Goal: Complete application form

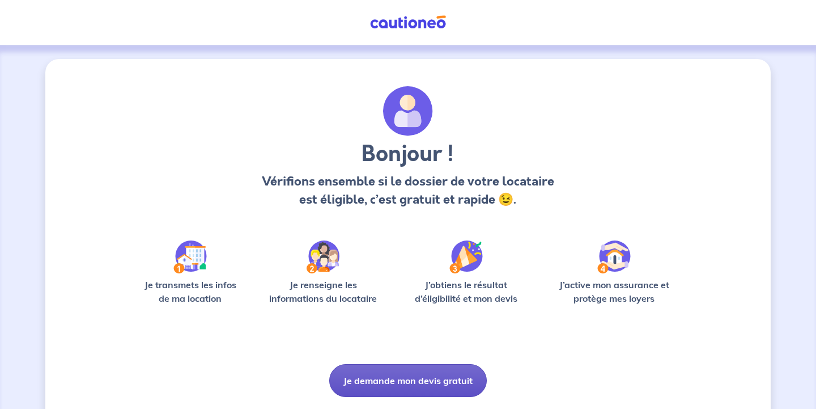
click at [417, 379] on button "Je demande mon devis gratuit" at bounding box center [408, 380] width 158 height 33
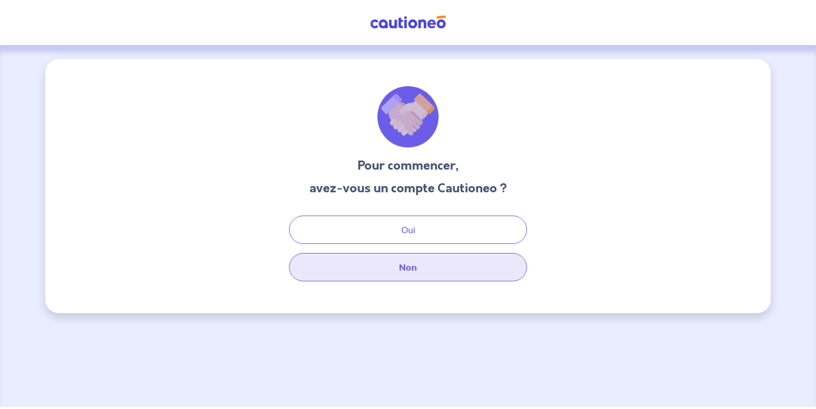
click at [408, 258] on button "Non" at bounding box center [408, 267] width 238 height 28
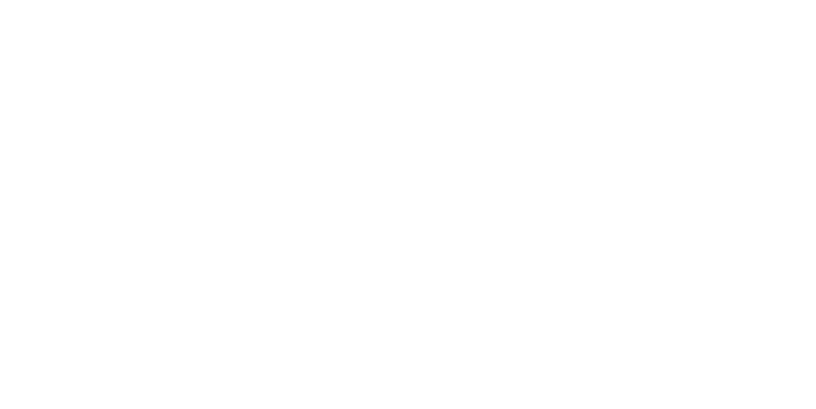
select select "FR"
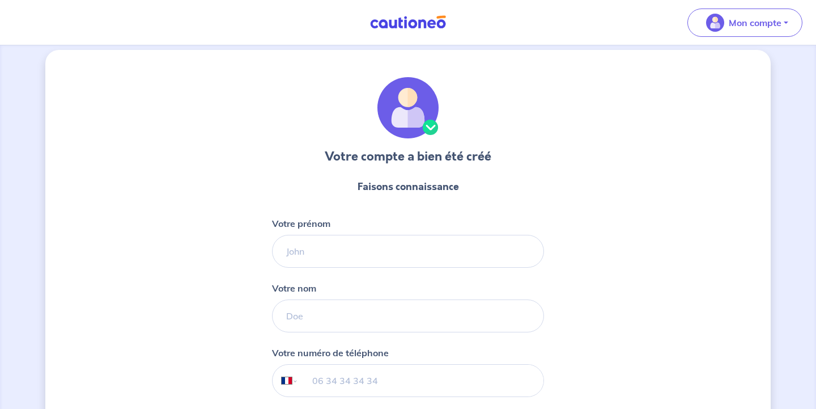
scroll to position [16, 0]
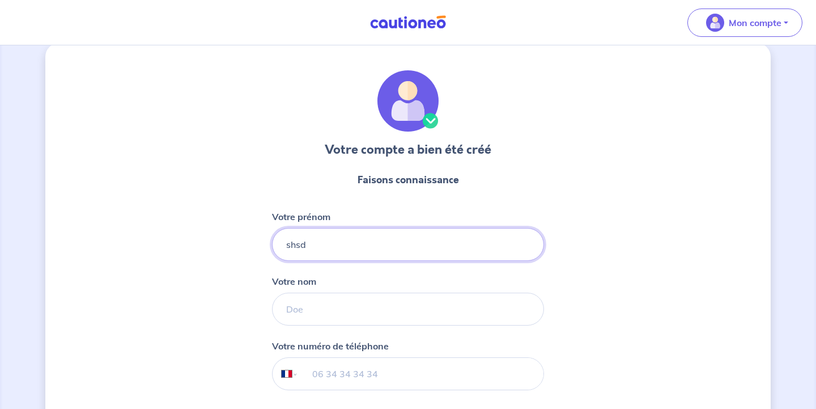
type input "shsd"
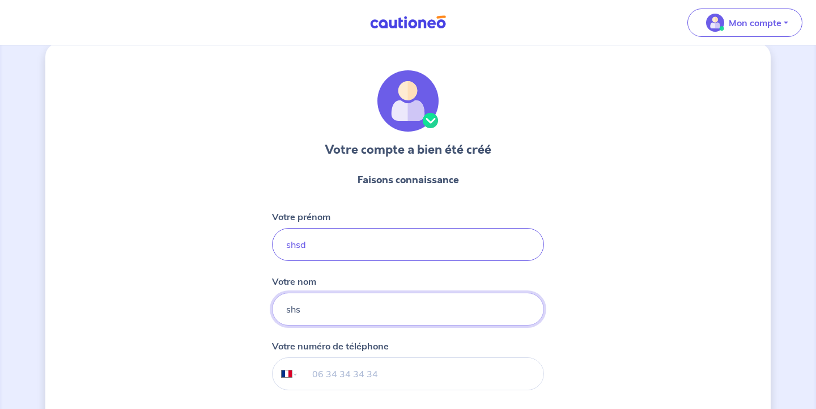
type input "shs"
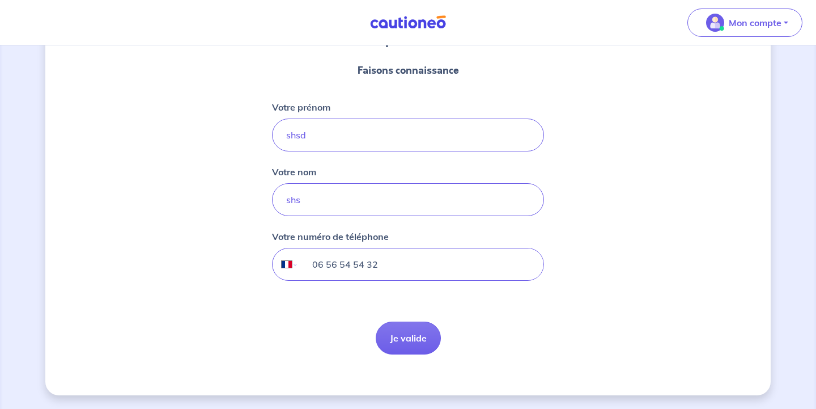
scroll to position [125, 0]
type input "06 56 54 54 32"
click at [427, 339] on button "Je valide" at bounding box center [408, 337] width 65 height 33
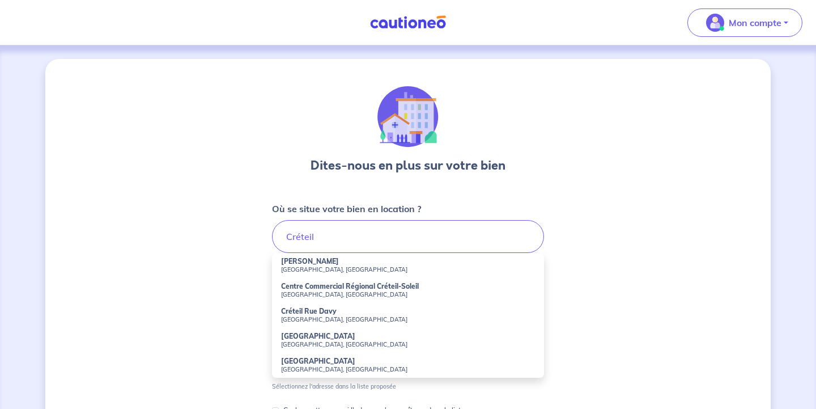
click at [331, 266] on small "[GEOGRAPHIC_DATA], [GEOGRAPHIC_DATA]" at bounding box center [408, 269] width 254 height 8
type input "[PERSON_NAME], [GEOGRAPHIC_DATA], [GEOGRAPHIC_DATA]"
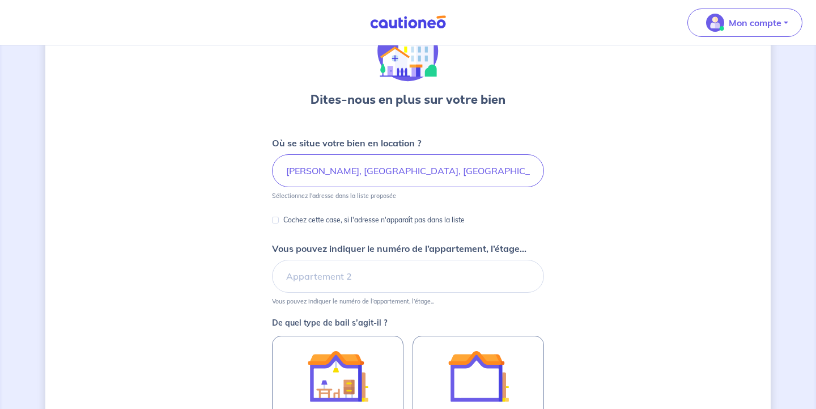
scroll to position [71, 0]
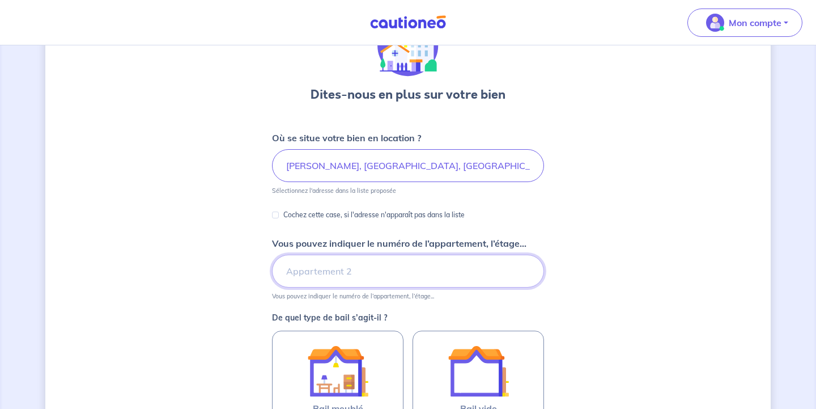
click at [341, 274] on input "Vous pouvez indiquer le numéro de l’appartement, l’étage..." at bounding box center [408, 271] width 272 height 33
type input "Appartement"
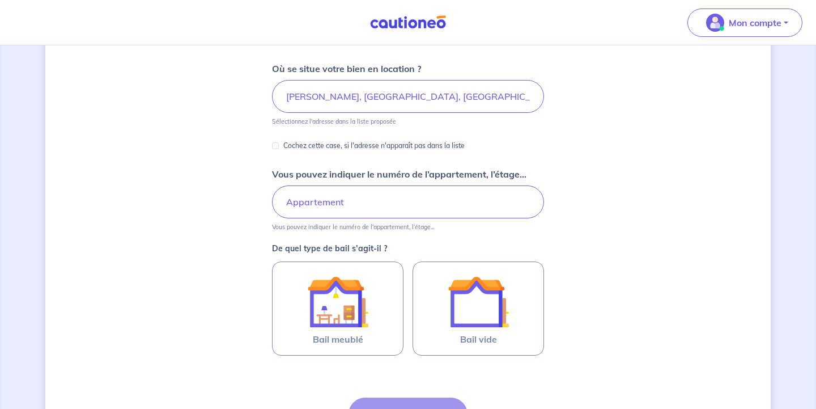
scroll to position [151, 0]
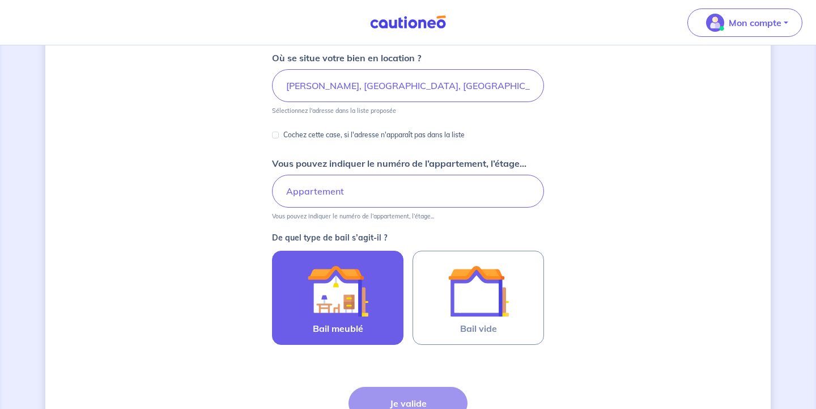
click at [366, 292] on img at bounding box center [337, 290] width 61 height 61
click at [0, 0] on input "Bail meublé" at bounding box center [0, 0] width 0 height 0
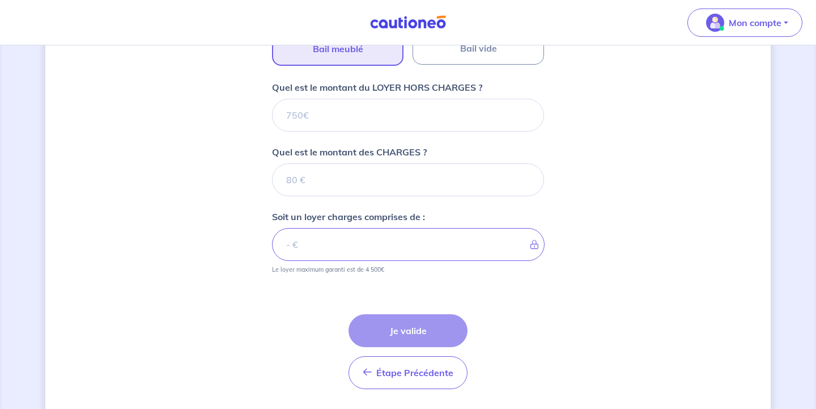
scroll to position [428, 0]
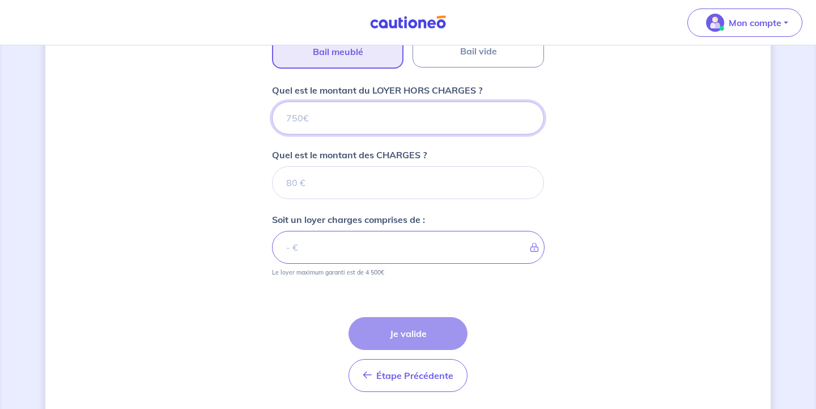
click at [345, 111] on input "Quel est le montant du LOYER HORS CHARGES ?" at bounding box center [408, 117] width 272 height 33
type input "2"
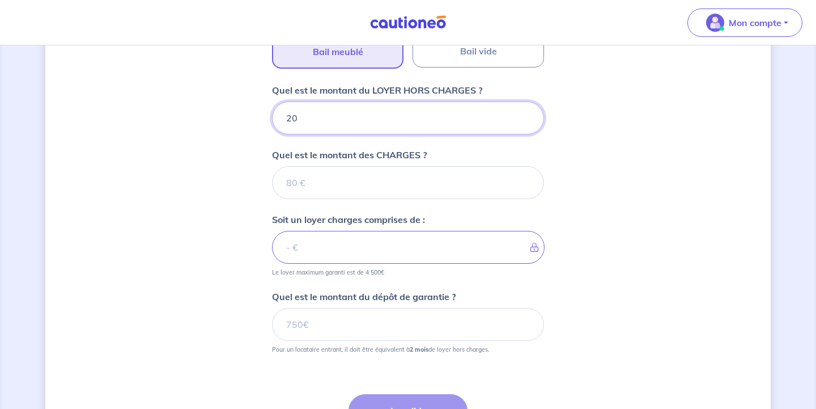
type input "200"
type input "2000"
drag, startPoint x: 313, startPoint y: 121, endPoint x: 277, endPoint y: 121, distance: 36.3
click at [277, 121] on input "2000" at bounding box center [408, 117] width 272 height 33
type input "18"
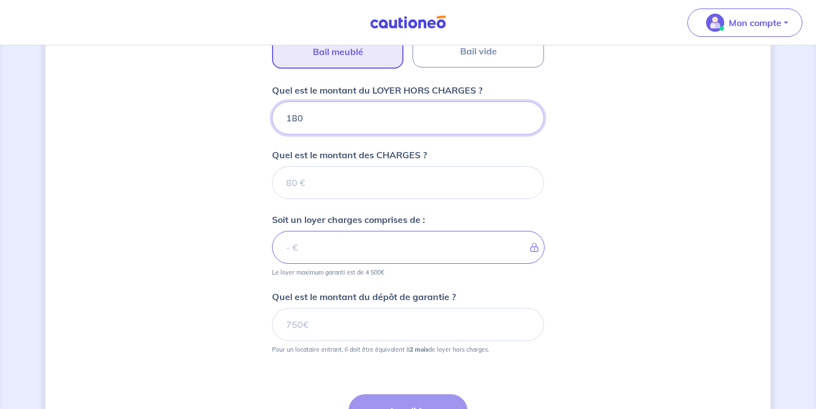
type input "1800"
type input "200"
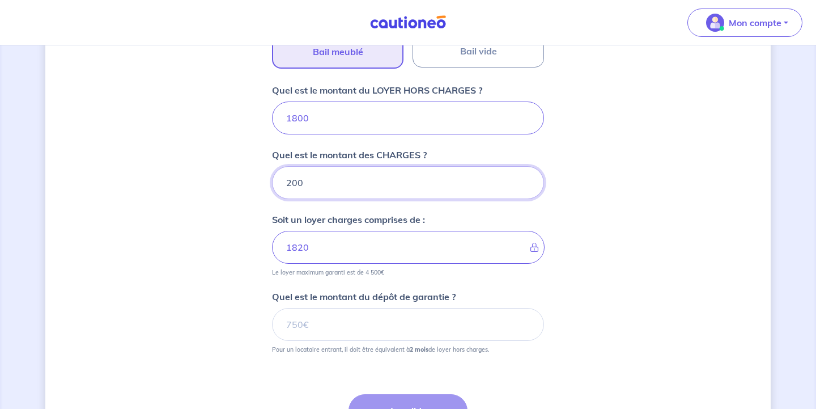
type input "2000"
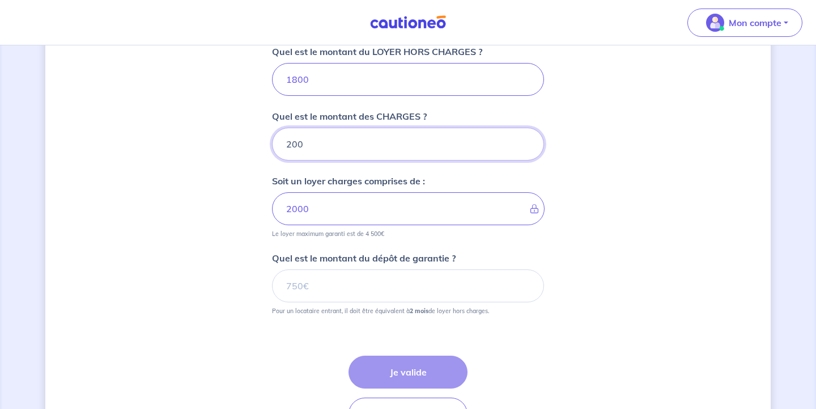
scroll to position [469, 0]
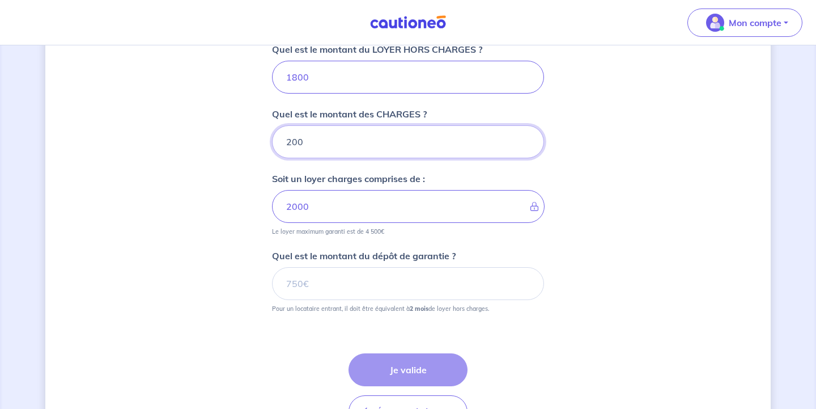
type input "200"
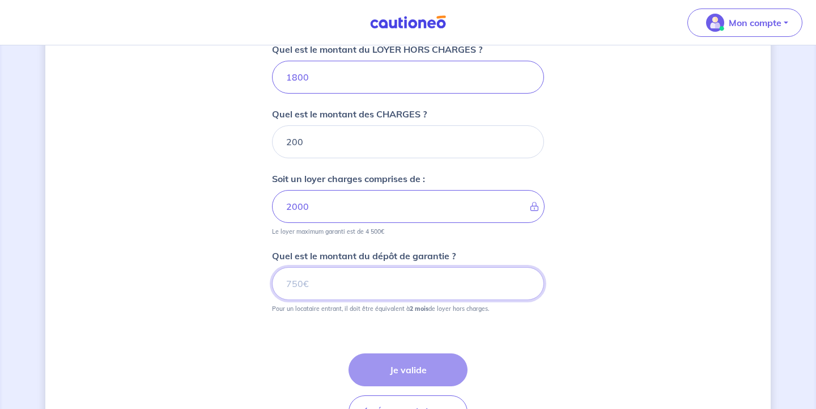
click at [337, 285] on input "Quel est le montant du dépôt de garantie ?" at bounding box center [408, 283] width 272 height 33
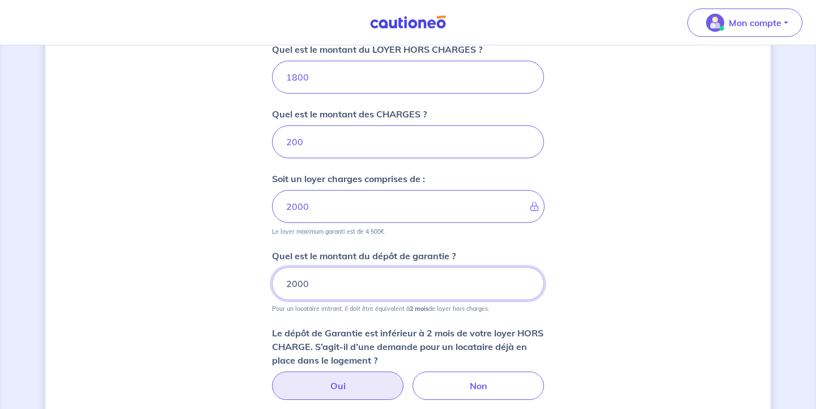
type input "2000"
click at [387, 384] on label "Oui" at bounding box center [338, 385] width 132 height 28
click at [405, 379] on input "Oui" at bounding box center [408, 374] width 7 height 7
radio input "true"
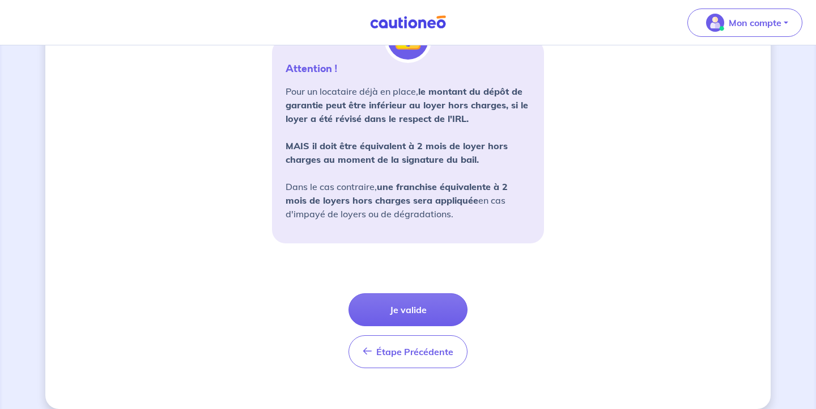
scroll to position [876, 0]
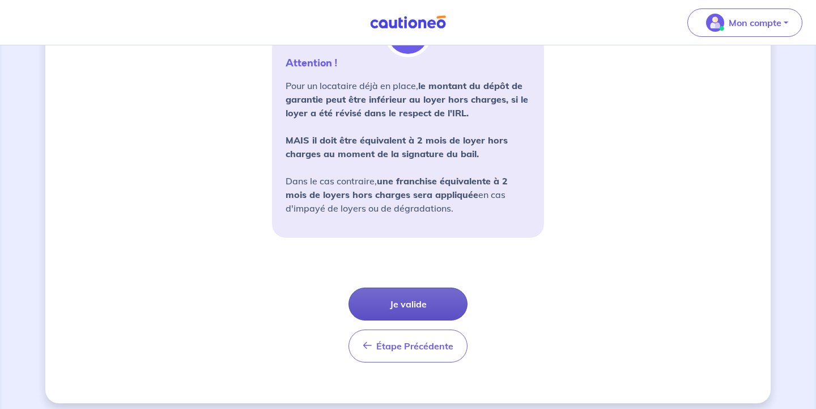
click at [410, 306] on button "Je valide" at bounding box center [408, 303] width 119 height 33
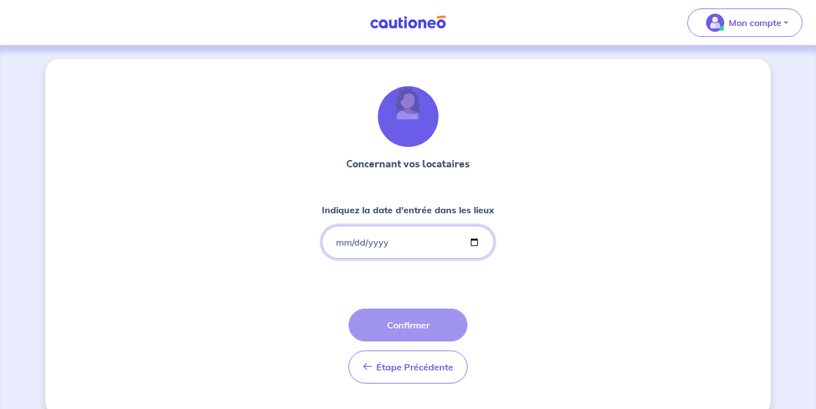
click at [384, 244] on input "Indiquez la date d'entrée dans les lieux" at bounding box center [408, 242] width 172 height 33
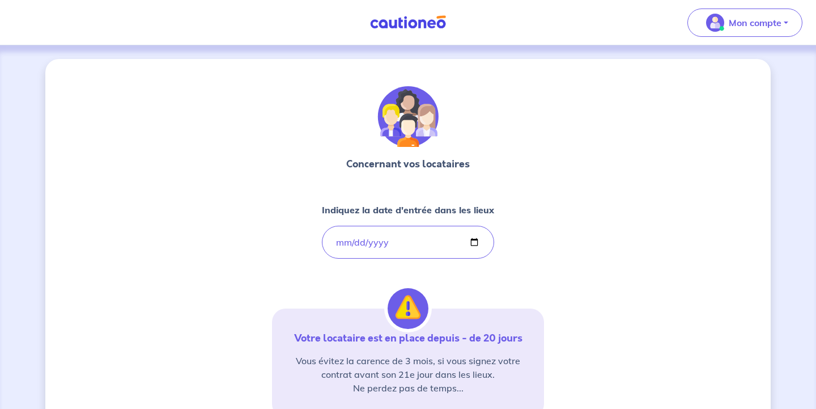
click at [444, 279] on div "Concernant vos locataires Indiquez la date d'entrée dans les lieux [DATE] Votre…" at bounding box center [408, 318] width 272 height 465
click at [374, 242] on input "[DATE]" at bounding box center [408, 242] width 172 height 33
click at [429, 278] on div "Concernant vos locataires Indiquez la date d'entrée dans les lieux [DATE] Votre…" at bounding box center [408, 318] width 272 height 465
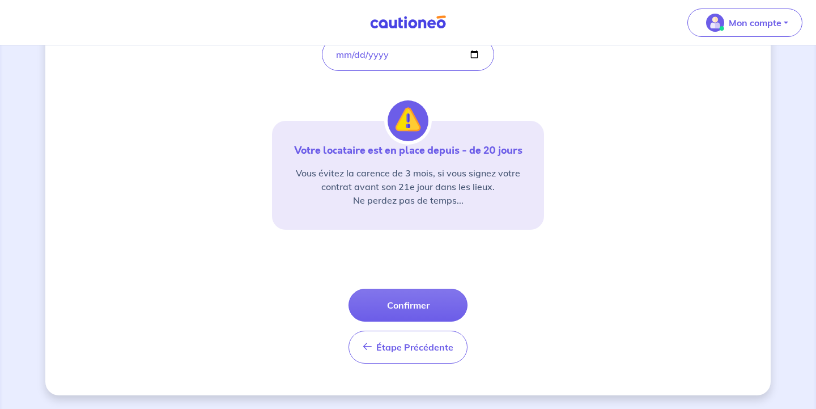
scroll to position [188, 0]
click at [350, 57] on input "[DATE]" at bounding box center [408, 54] width 172 height 33
type input "[DATE]"
click at [294, 79] on div "Concernant vos locataires Indiquez la date d'entrée dans les lieux [DATE] Votre…" at bounding box center [408, 131] width 272 height 465
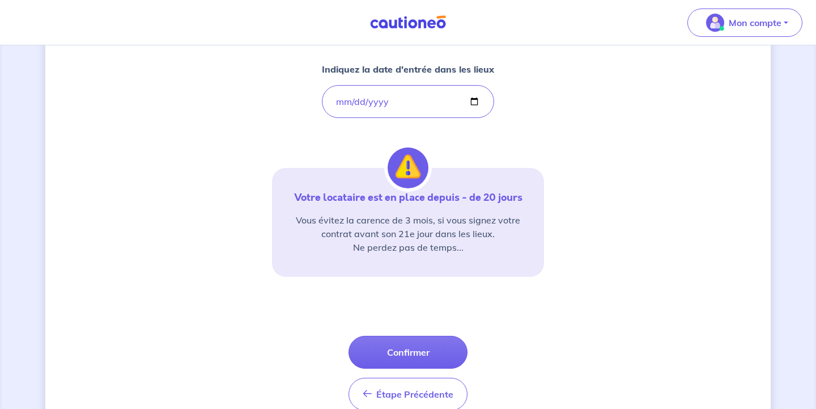
scroll to position [138, 0]
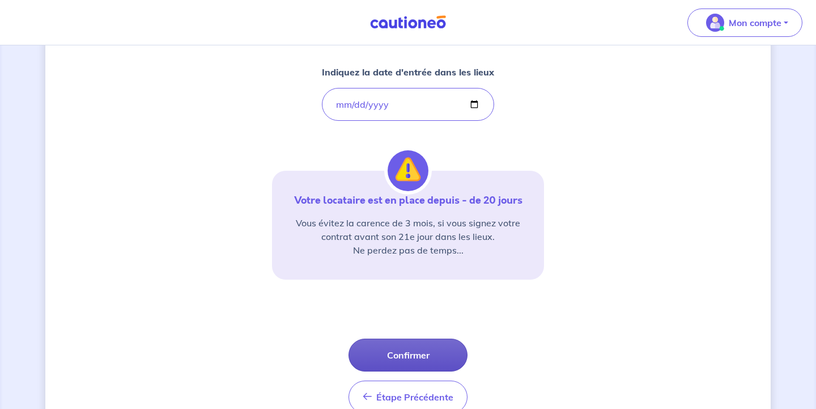
click at [418, 351] on button "Confirmer" at bounding box center [408, 354] width 119 height 33
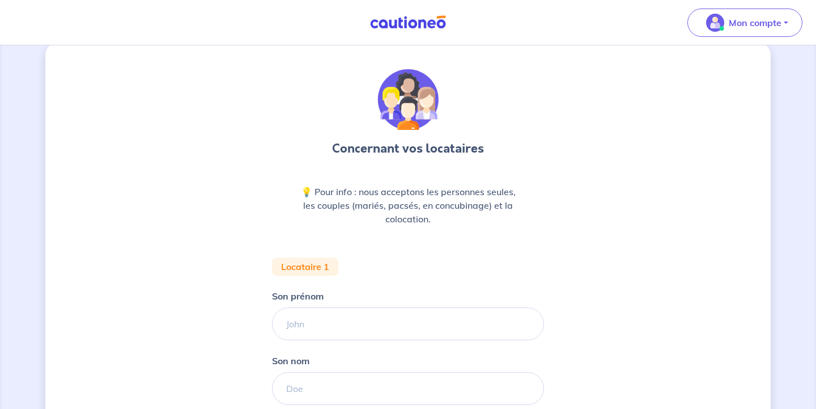
scroll to position [19, 0]
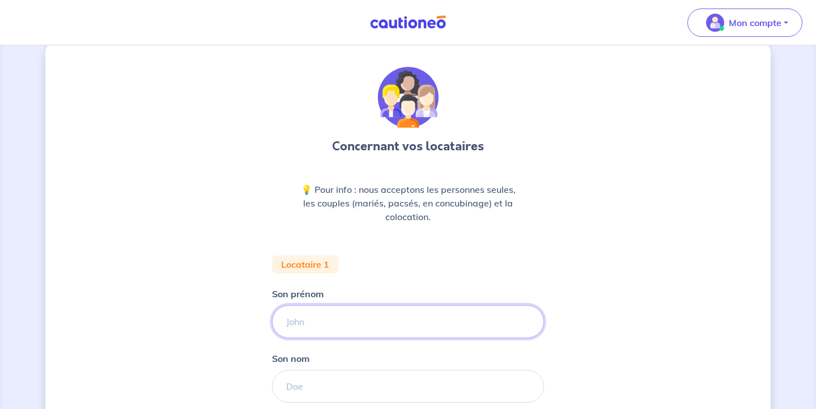
click at [410, 325] on input "Son prénom" at bounding box center [408, 321] width 272 height 33
type input "sds"
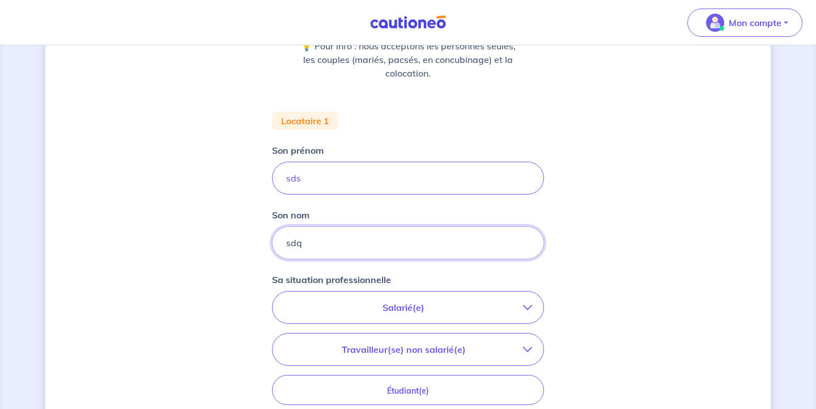
scroll to position [175, 0]
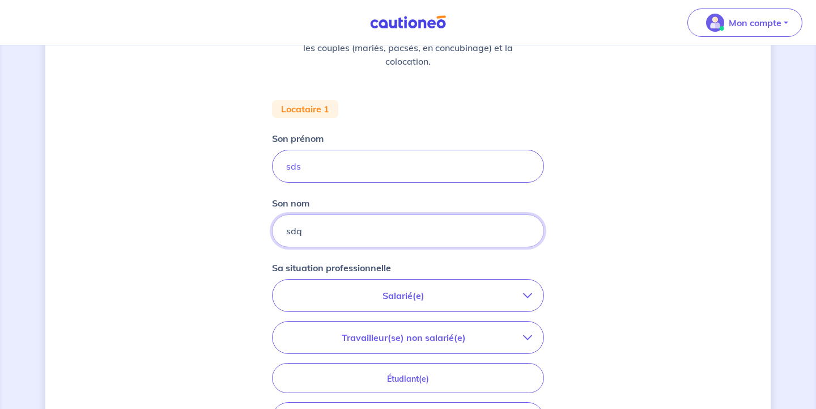
type input "sdq"
click at [460, 315] on div "Salarié(e) CDI hors période d'essai CDI en période d'essai (min. 3 bulletins de…" at bounding box center [408, 357] width 272 height 156
click at [455, 299] on p "Salarié(e)" at bounding box center [403, 296] width 239 height 14
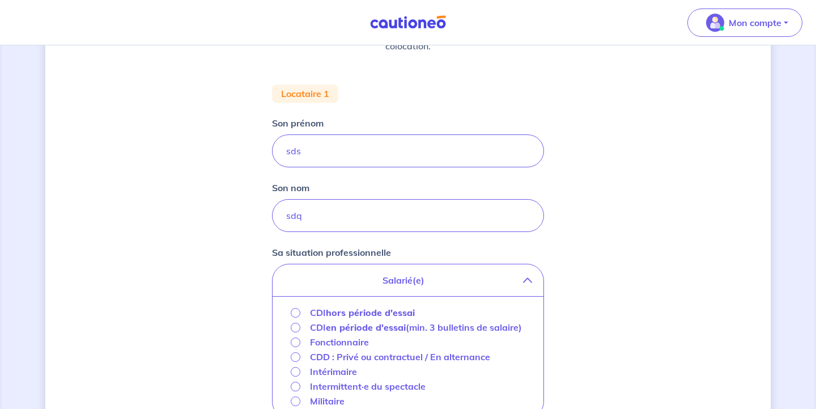
scroll to position [190, 0]
click at [455, 299] on div "CDI hors période d'essai CDI en période d'essai (min. 3 bulletins de salaire) F…" at bounding box center [408, 356] width 271 height 122
click at [383, 314] on strong "hors période d'essai" at bounding box center [370, 311] width 89 height 11
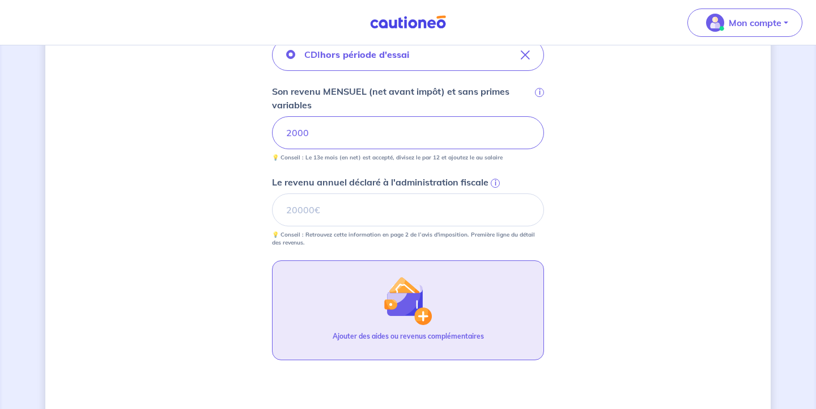
scroll to position [459, 0]
